Goal: Find specific page/section: Find specific page/section

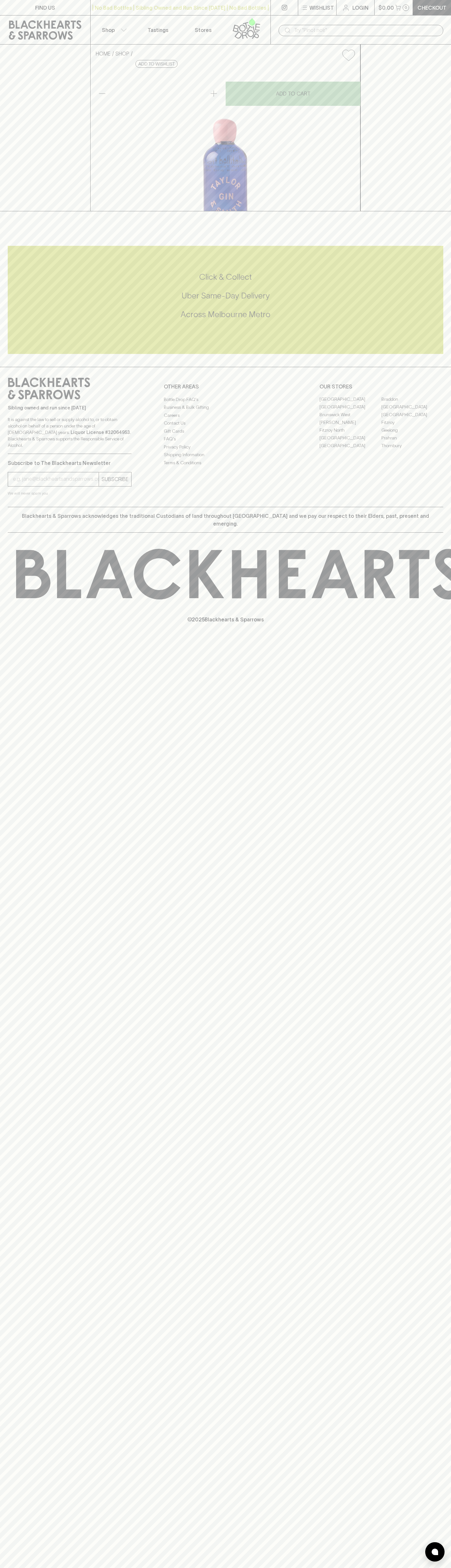
click at [443, 861] on div "FIND US | No Bad Bottles | Sibling Owned and Run Since [DATE] | No Bad Bottles …" at bounding box center [226, 784] width 451 height 1568
click at [332, 1568] on html "FIND US | No Bad Bottles | Sibling Owned and Run Since [DATE] | No Bad Bottles …" at bounding box center [226, 784] width 451 height 1568
click at [23, 301] on h5 "Uber Same-Day Delivery" at bounding box center [226, 295] width 436 height 10
click at [413, 411] on link "[GEOGRAPHIC_DATA]" at bounding box center [413, 407] width 62 height 7
